Goal: Transaction & Acquisition: Purchase product/service

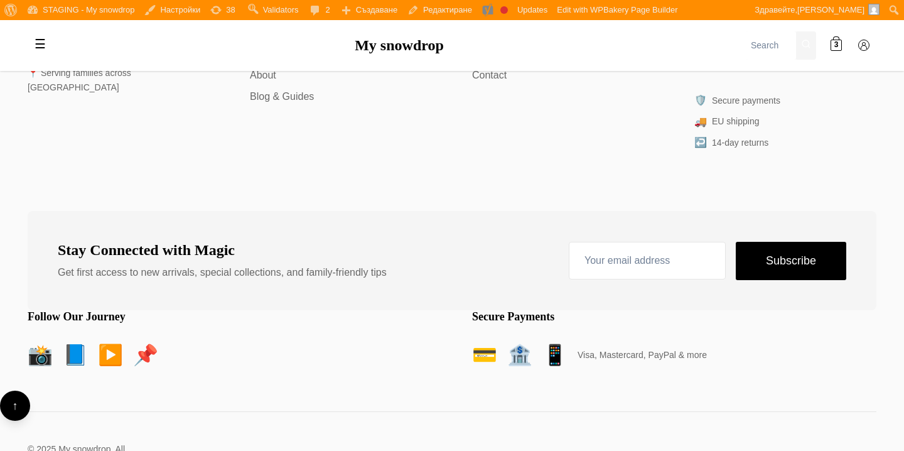
scroll to position [6332, 0]
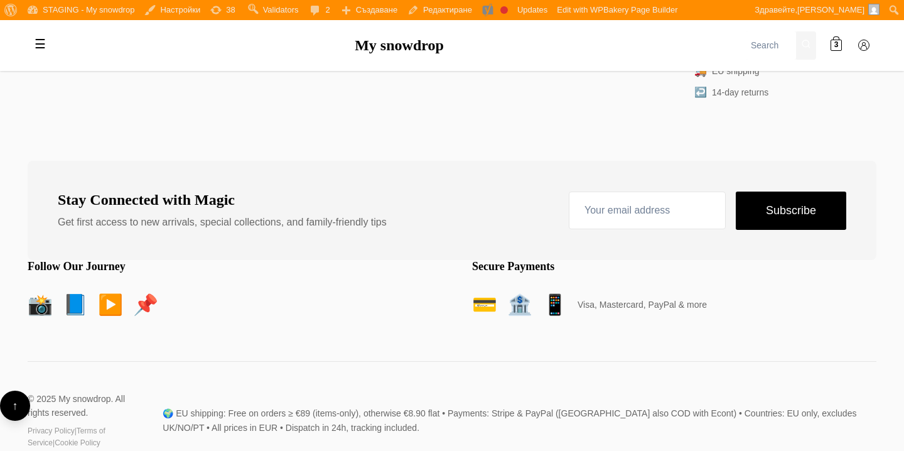
click at [38, 289] on link "📸" at bounding box center [40, 305] width 25 height 32
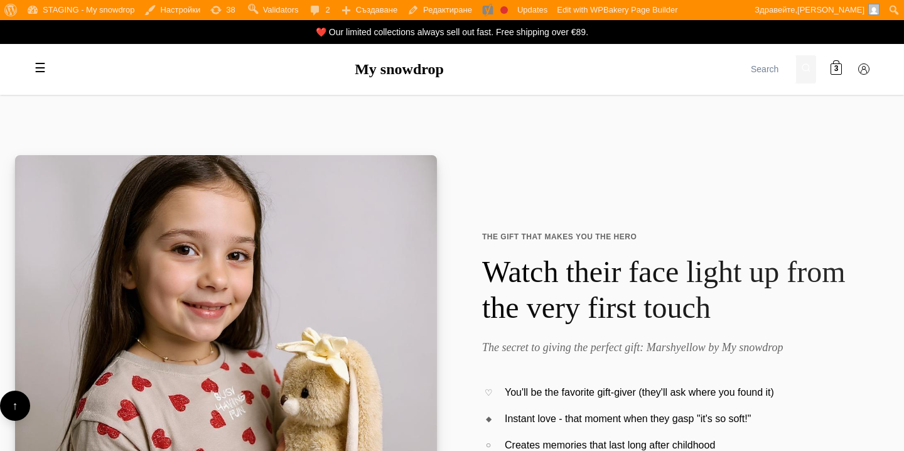
scroll to position [5289, 0]
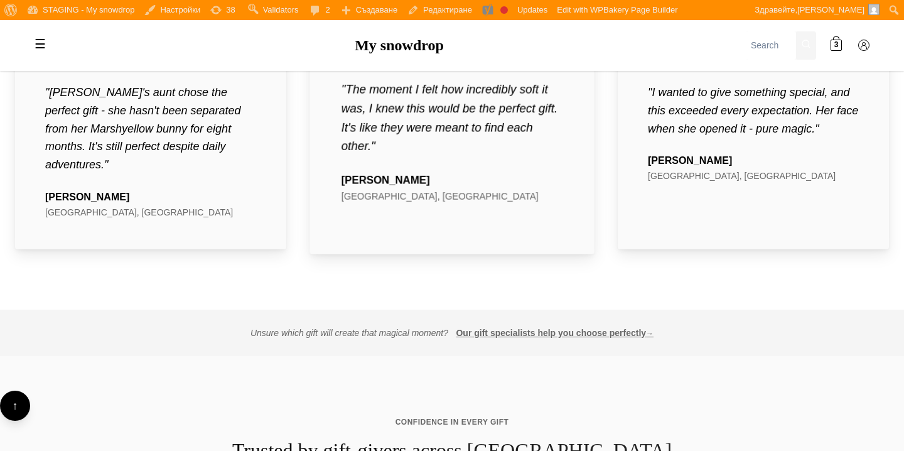
scroll to position [4957, 0]
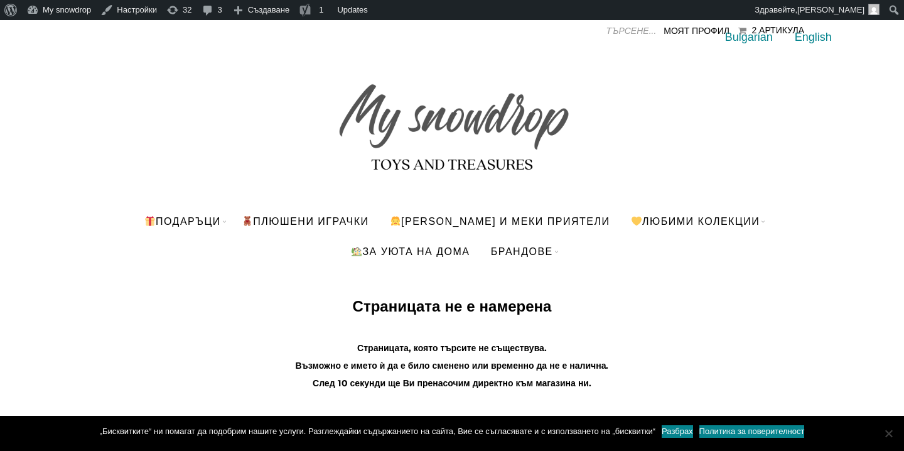
scroll to position [17, 0]
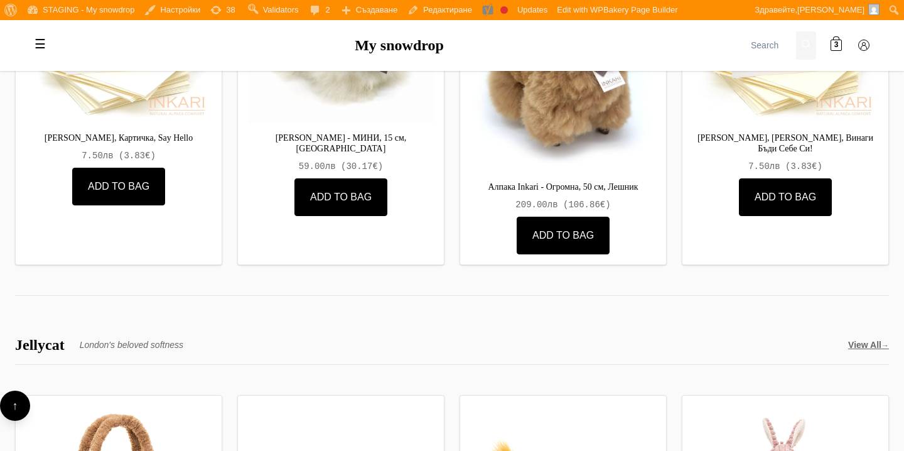
scroll to position [3906, 0]
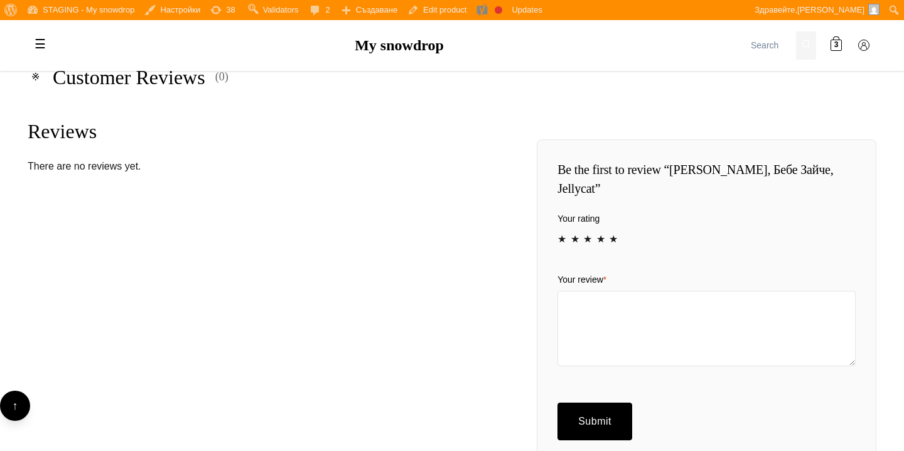
scroll to position [830, 0]
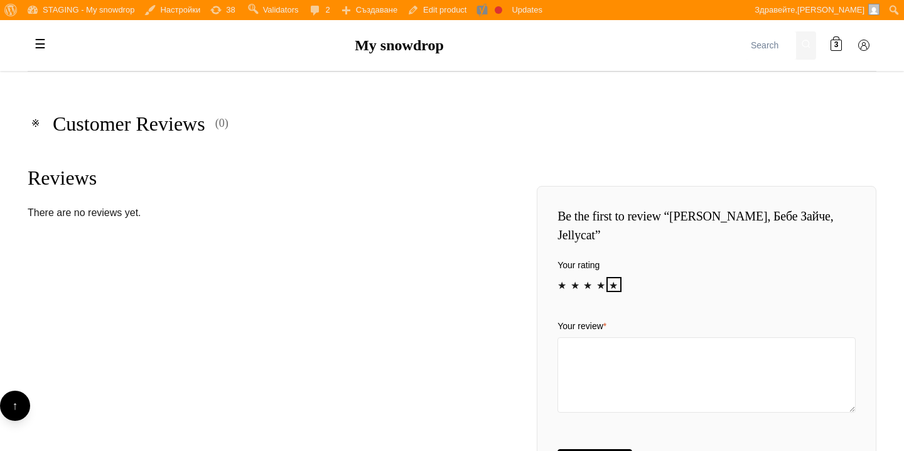
click at [613, 284] on link "5" at bounding box center [614, 284] width 10 height 10
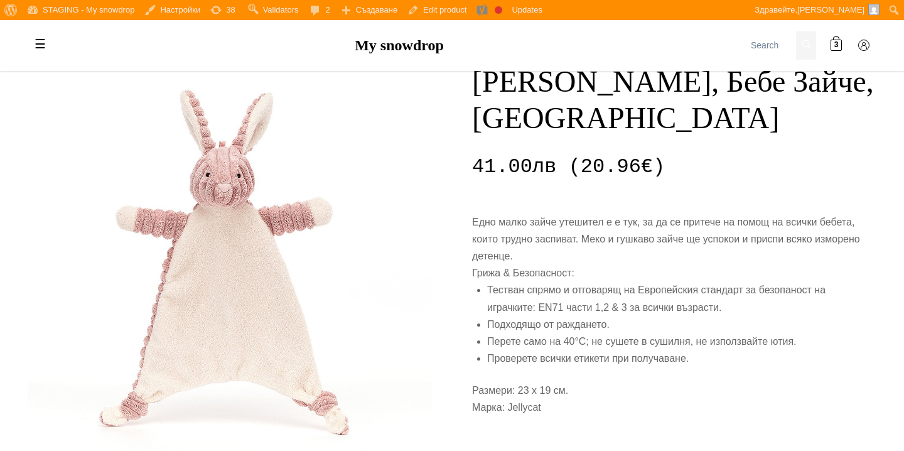
scroll to position [0, 0]
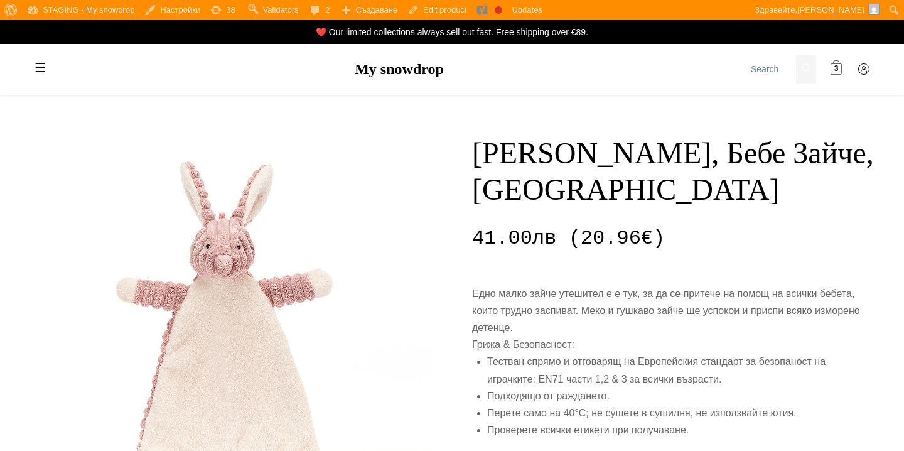
click at [835, 70] on span "3" at bounding box center [837, 69] width 4 height 12
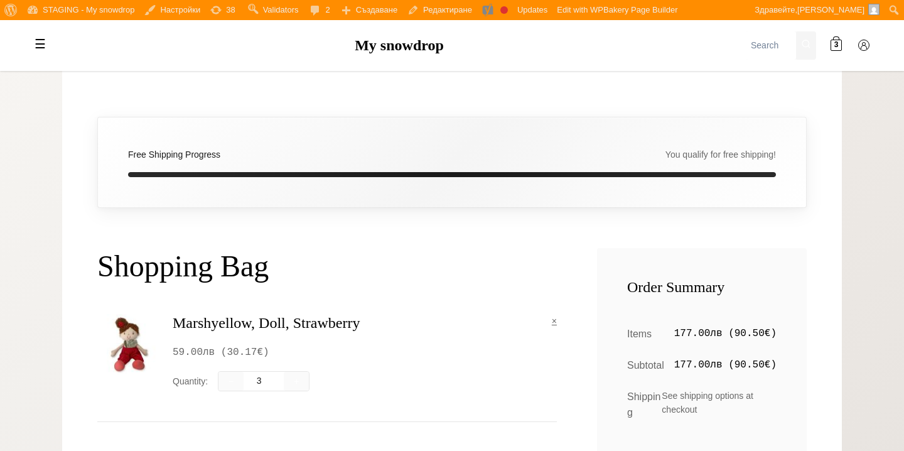
scroll to position [135, 0]
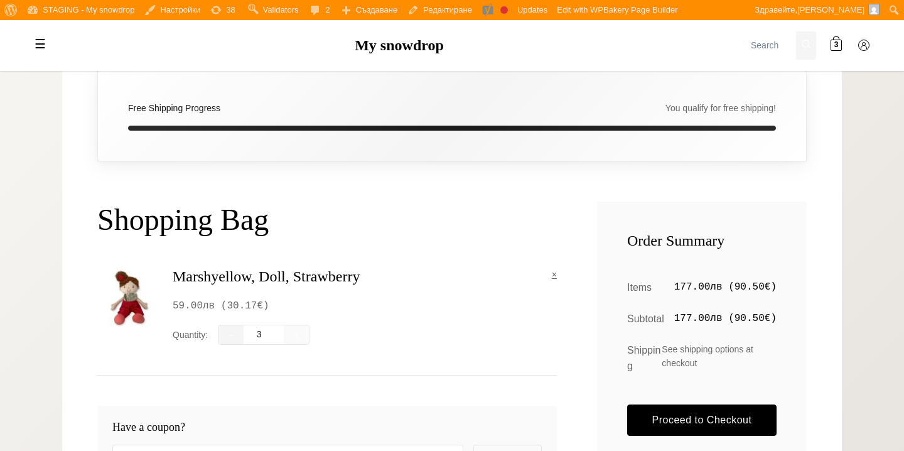
click at [236, 337] on button "−" at bounding box center [231, 334] width 25 height 19
type input "1"
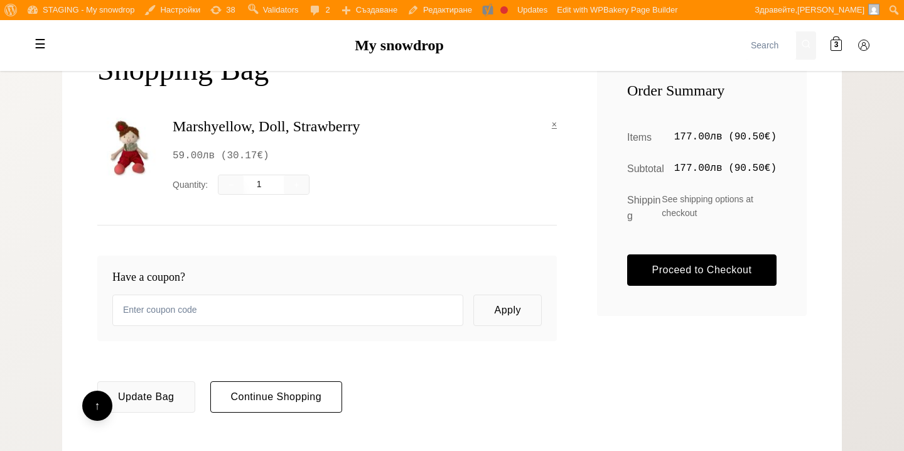
scroll to position [286, 0]
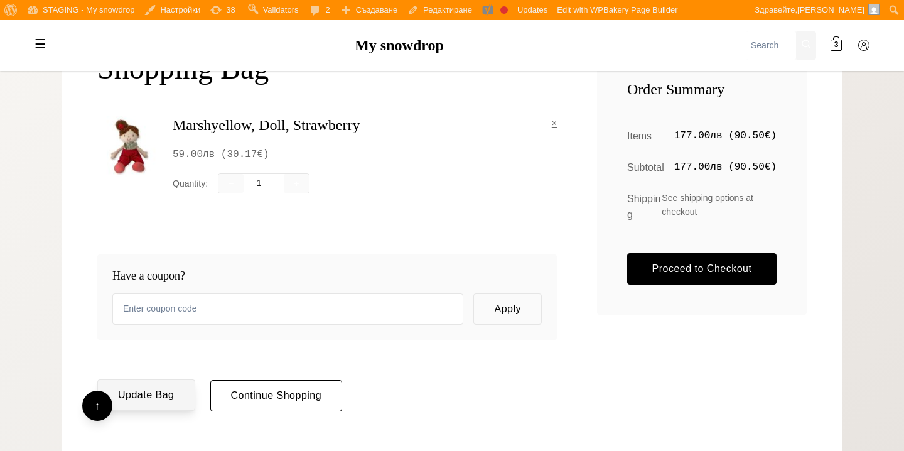
click at [166, 392] on button "Update Bag" at bounding box center [146, 394] width 98 height 31
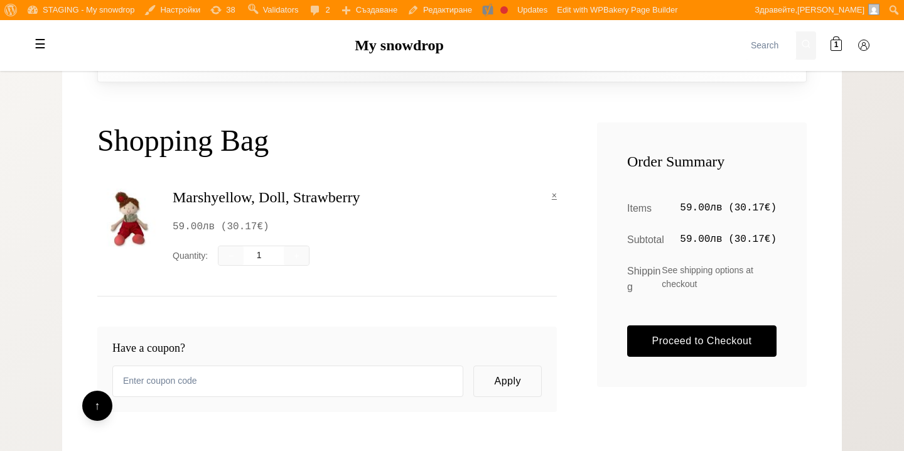
scroll to position [212, 0]
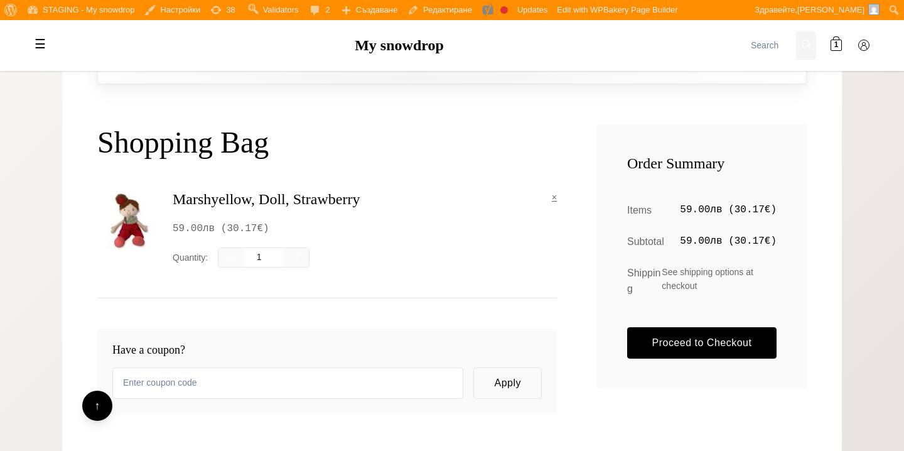
click at [658, 279] on span "Shipping" at bounding box center [644, 281] width 35 height 32
click at [663, 275] on span "See shipping options at checkout" at bounding box center [719, 281] width 115 height 32
click at [664, 272] on span "See shipping options at checkout" at bounding box center [719, 281] width 115 height 32
drag, startPoint x: 664, startPoint y: 272, endPoint x: 702, endPoint y: 284, distance: 39.7
click at [702, 284] on span "See shipping options at checkout" at bounding box center [719, 281] width 115 height 32
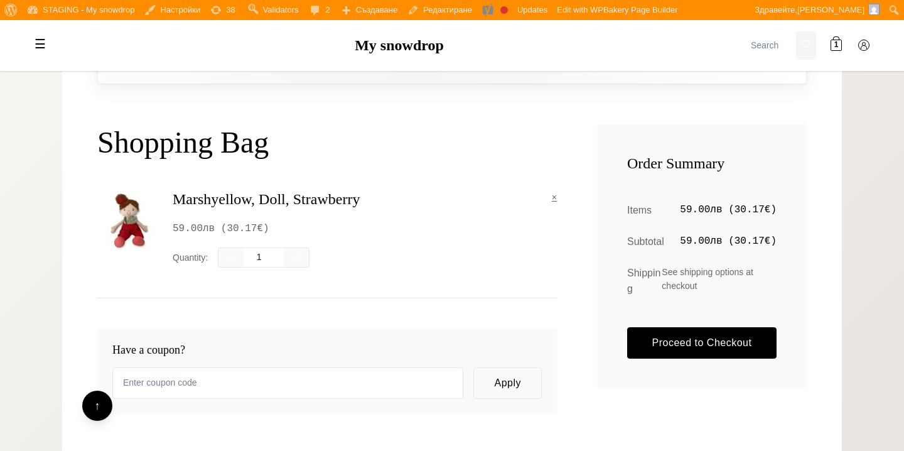
copy div "See shipping options at checkout"
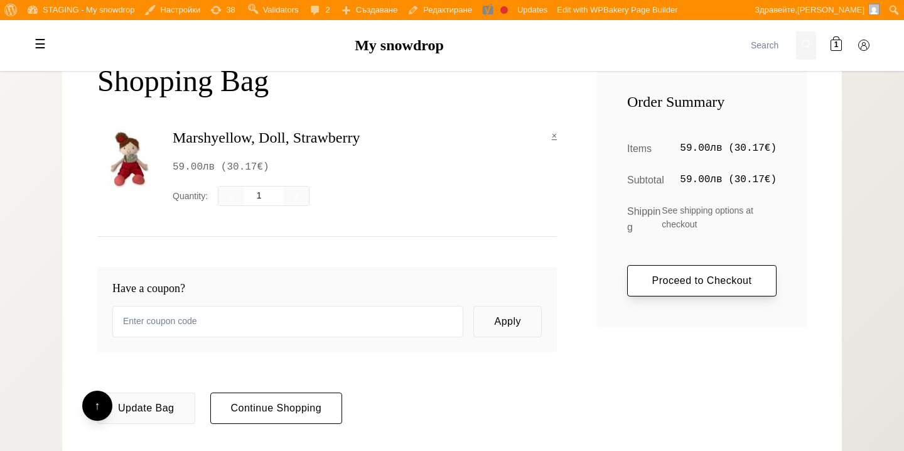
click at [659, 279] on link "Proceed to Checkout" at bounding box center [701, 280] width 149 height 31
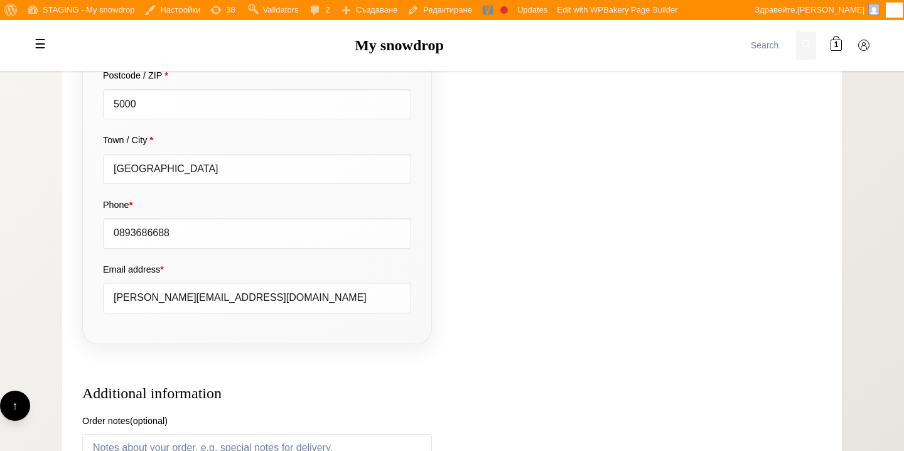
scroll to position [426, 0]
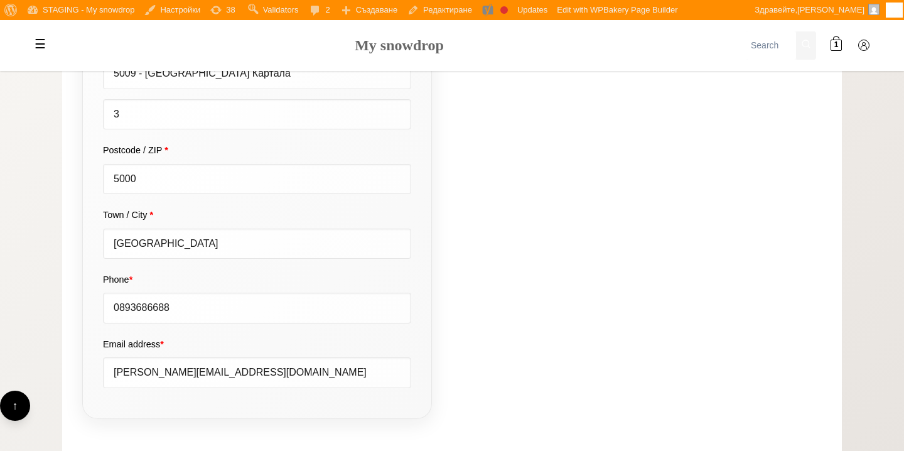
click at [405, 53] on link "My snowdrop" at bounding box center [399, 45] width 89 height 16
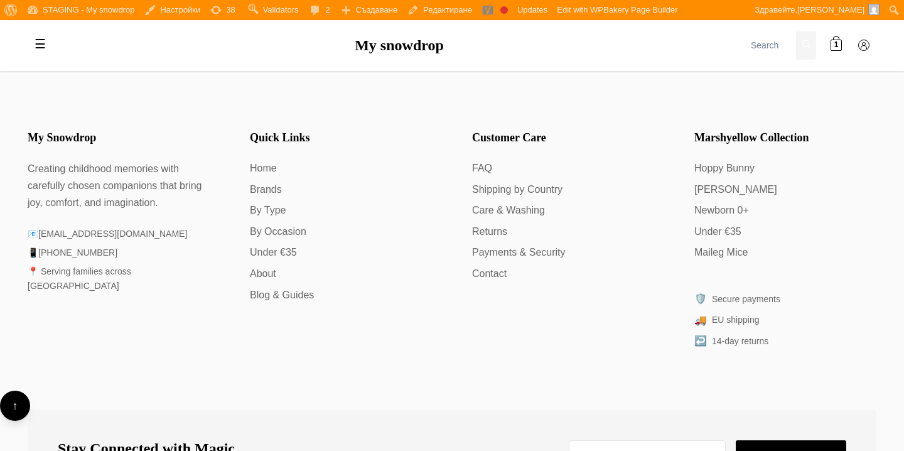
scroll to position [6332, 0]
